Goal: Information Seeking & Learning: Find specific fact

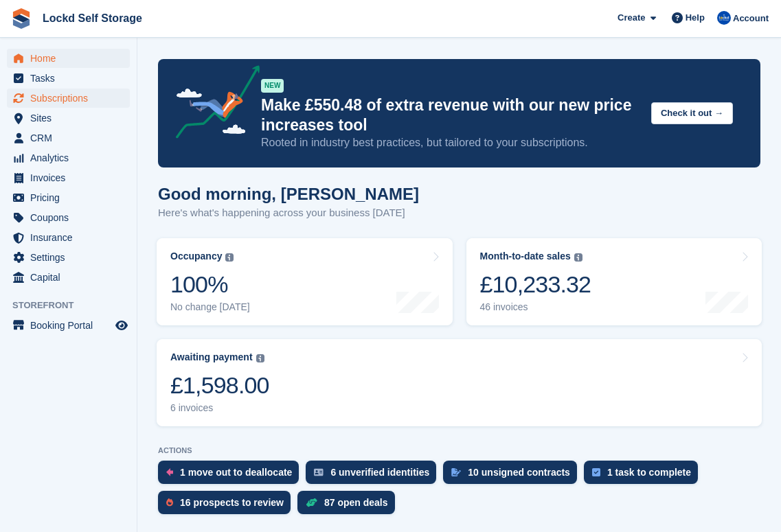
click at [60, 97] on span "Subscriptions" at bounding box center [71, 98] width 82 height 19
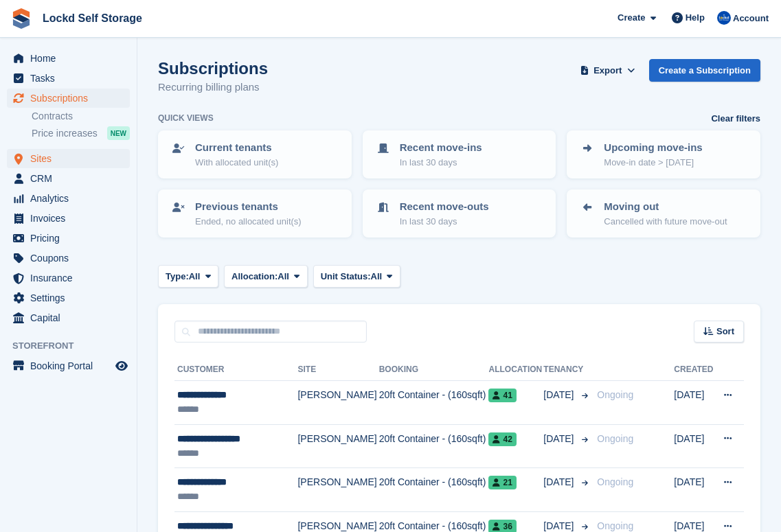
click at [60, 161] on span "Sites" at bounding box center [71, 158] width 82 height 19
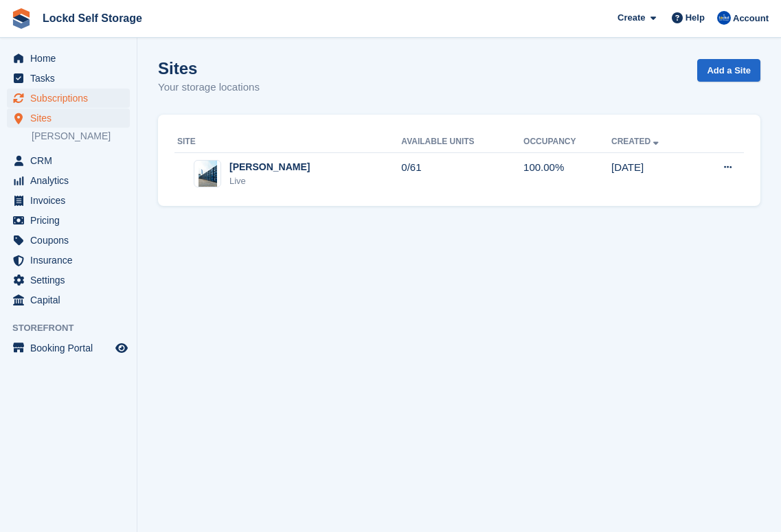
click at [86, 96] on span "Subscriptions" at bounding box center [71, 98] width 82 height 19
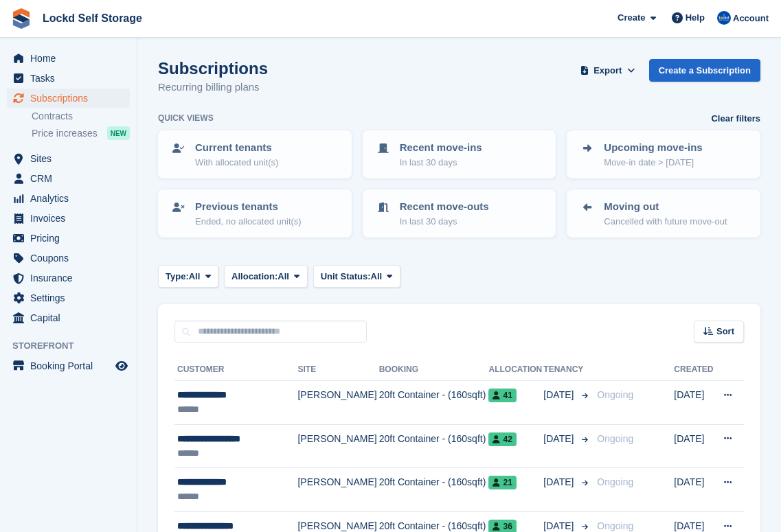
click at [67, 148] on div "Subscriptions Subscriptions Subscriptions Contracts Price increases NEW Contrac…" at bounding box center [68, 119] width 137 height 60
click at [67, 152] on span "Sites" at bounding box center [71, 158] width 82 height 19
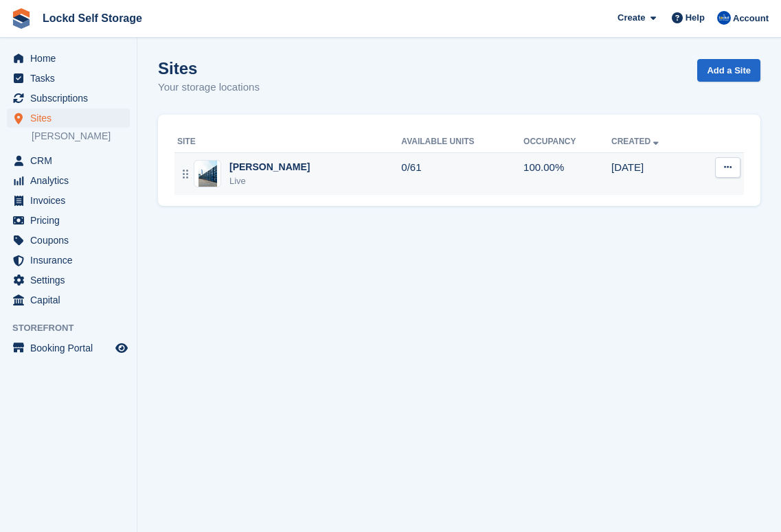
click at [401, 171] on td "0/61" at bounding box center [462, 173] width 122 height 43
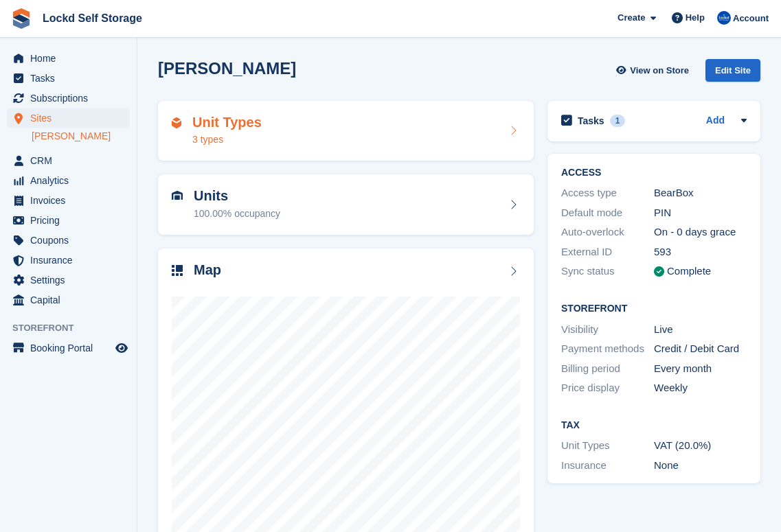
click at [327, 126] on div "Unit Types 3 types" at bounding box center [346, 131] width 348 height 33
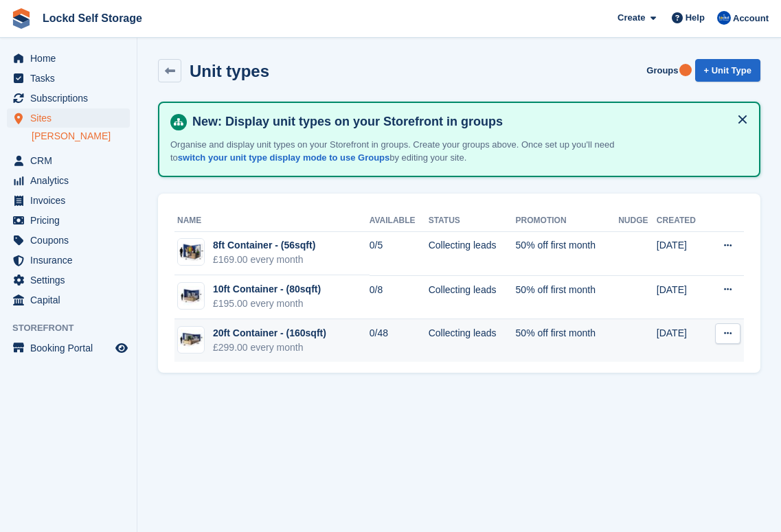
click at [303, 335] on div "20ft Container - (160sqft)" at bounding box center [269, 333] width 113 height 14
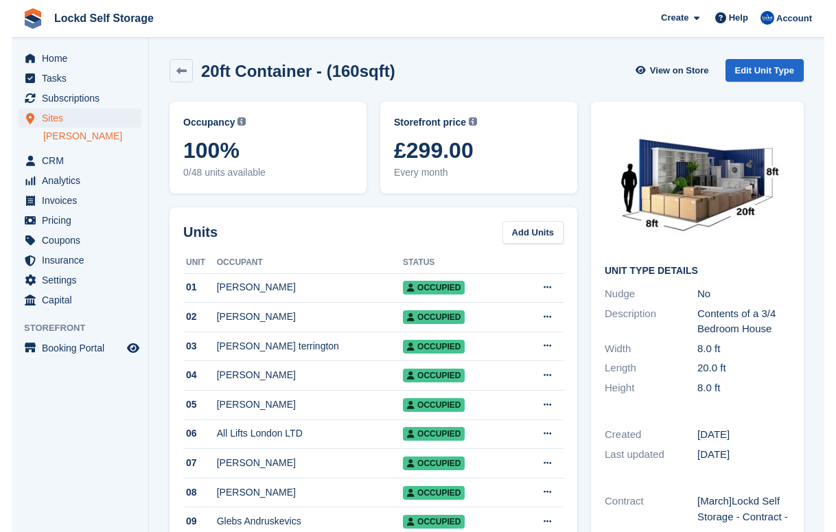
scroll to position [41, 0]
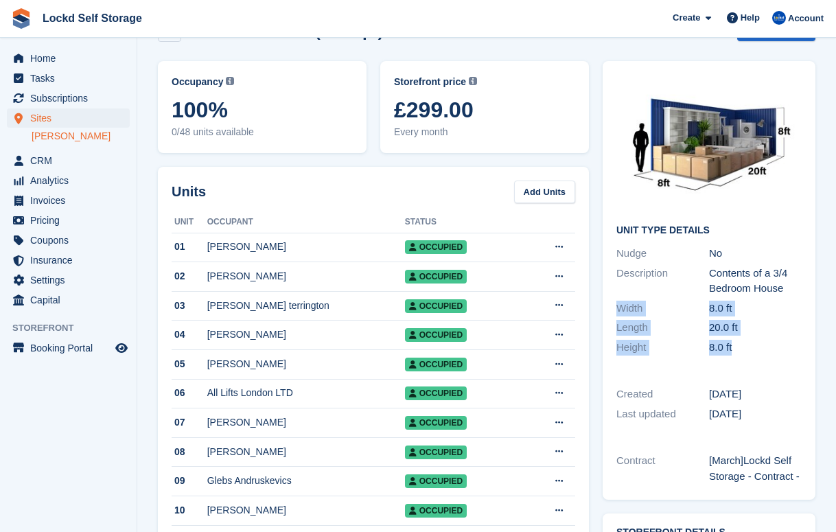
drag, startPoint x: 748, startPoint y: 348, endPoint x: 615, endPoint y: 308, distance: 139.0
click at [615, 308] on div "Unit Type details Nudge No Description Contents of a 3/4 Bedroom House Width 8.…" at bounding box center [709, 216] width 213 height 310
copy div "Width 8.0 ft Length 20.0 ft Height 8.0 ft"
